Goal: Information Seeking & Learning: Find specific fact

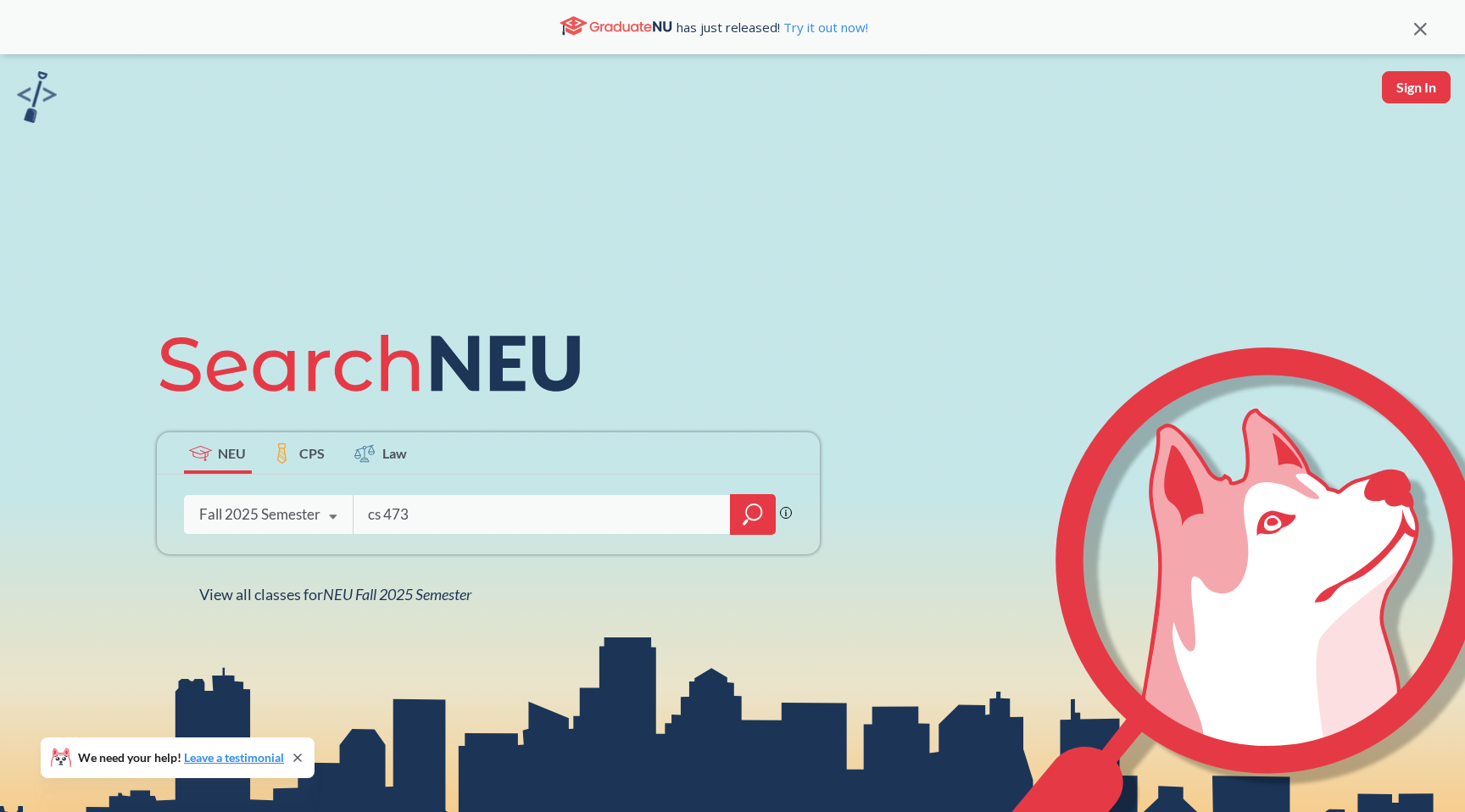
type input "cs 4730"
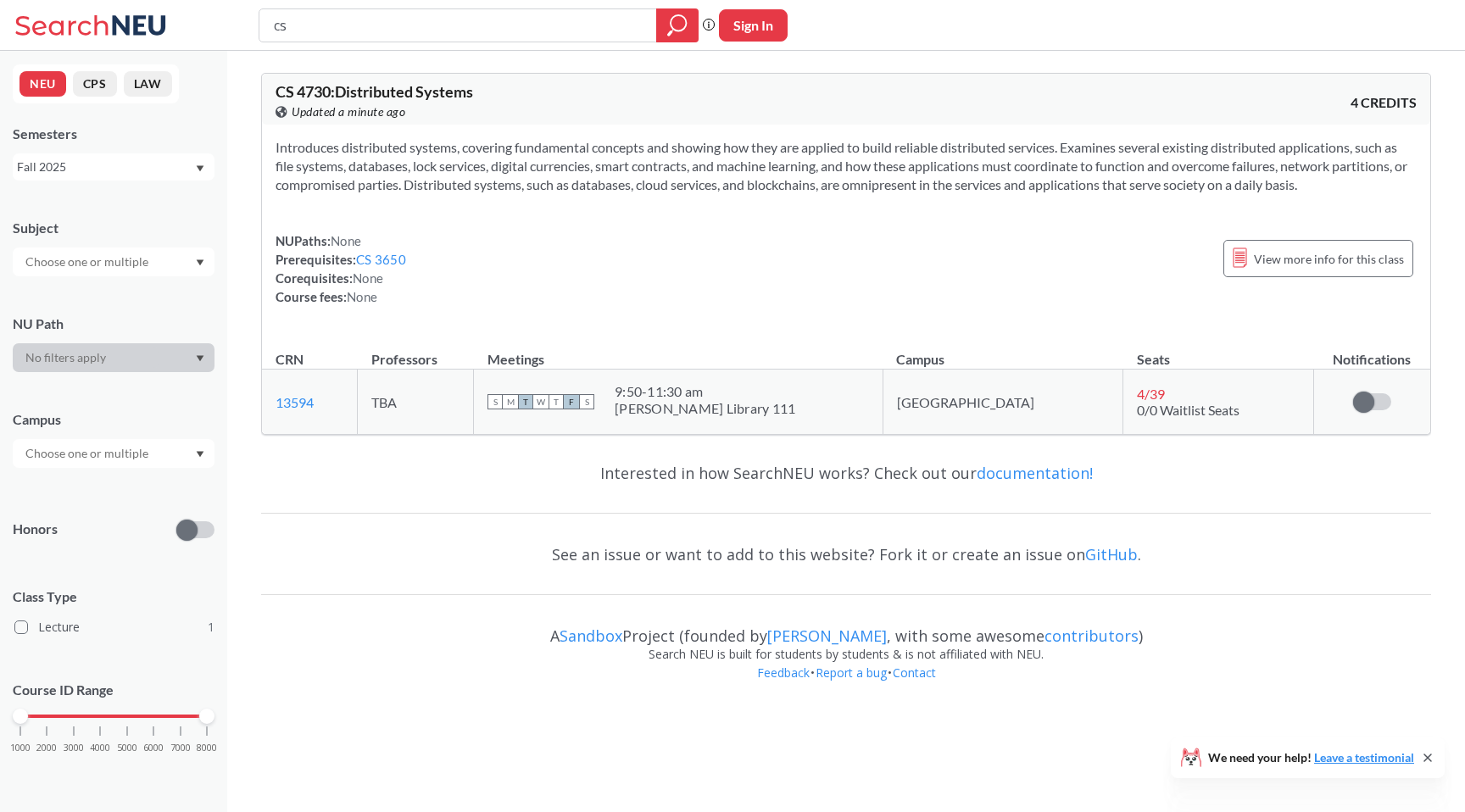
type input "c"
type input "cs 4120"
